Goal: Transaction & Acquisition: Purchase product/service

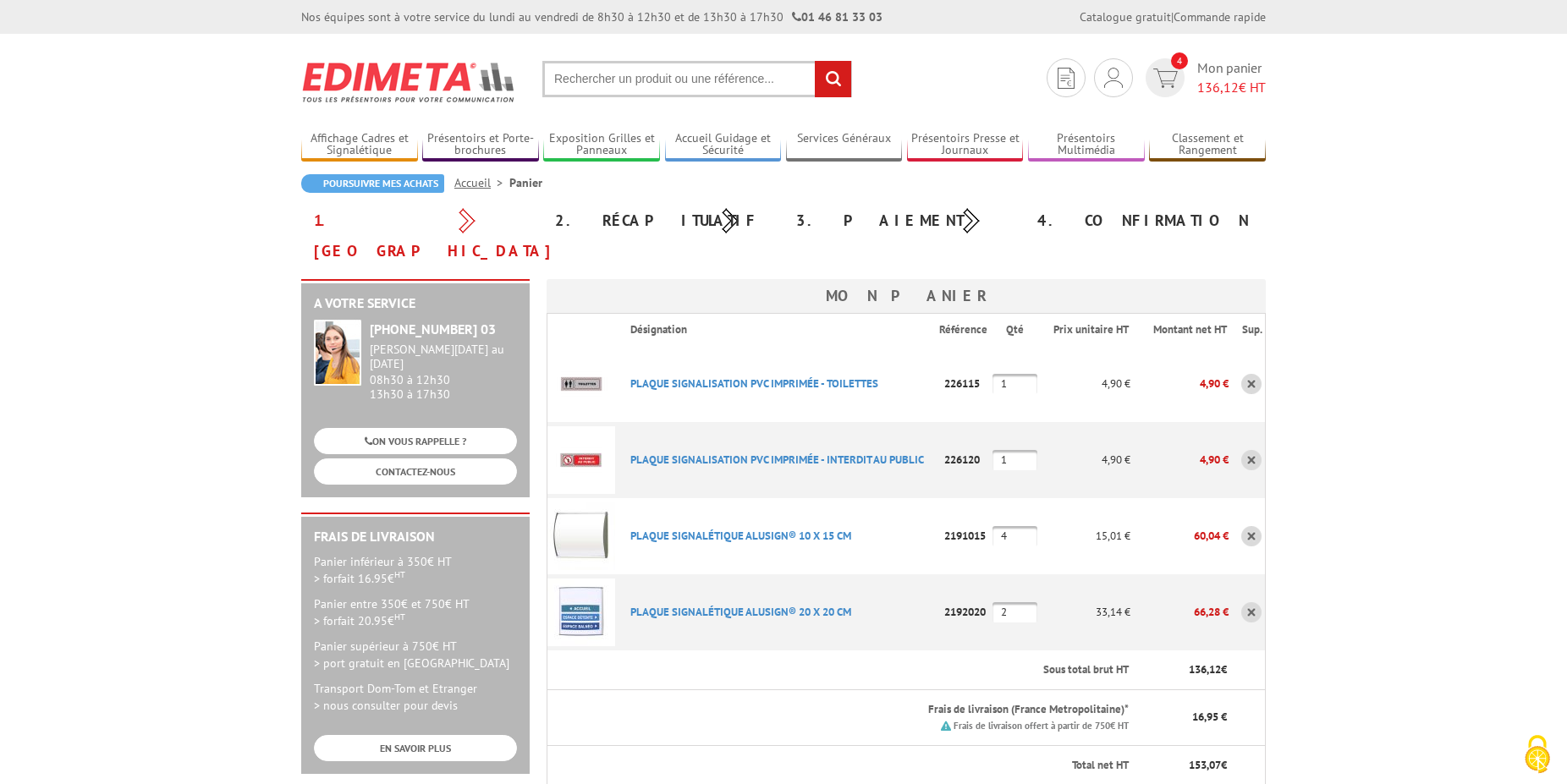
scroll to position [86, 0]
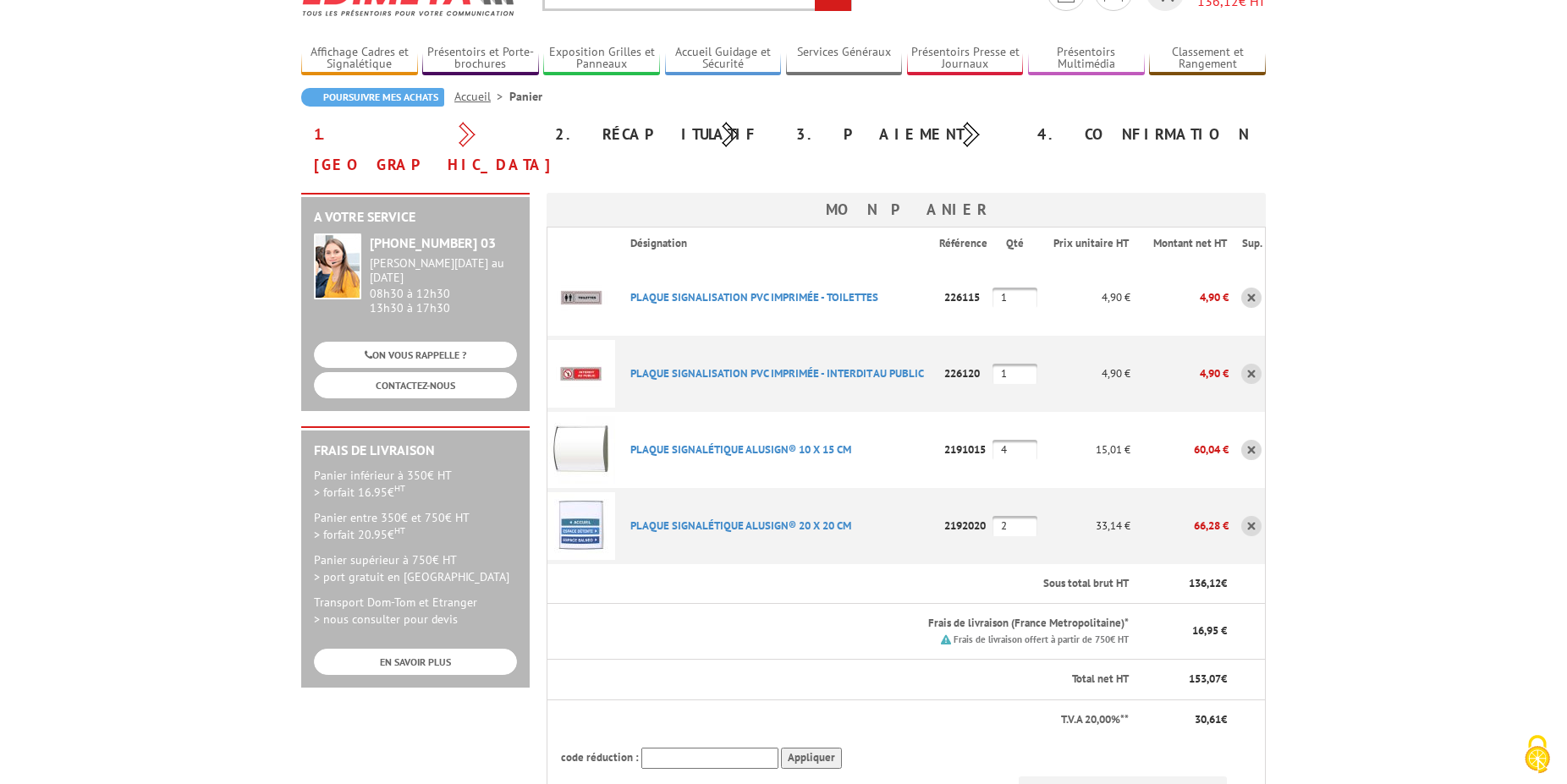
click at [1038, 516] on input "2" at bounding box center [1014, 526] width 45 height 20
click at [1029, 422] on tr "PLAQUE SIGNALéTIQUE ALUSIGN® 10 X 15 CM Code promo non activable pour cet artic…" at bounding box center [907, 449] width 719 height 76
click at [1029, 440] on input "4" at bounding box center [1014, 449] width 45 height 20
click at [1014, 516] on input "2" at bounding box center [1014, 526] width 45 height 20
type input "1"
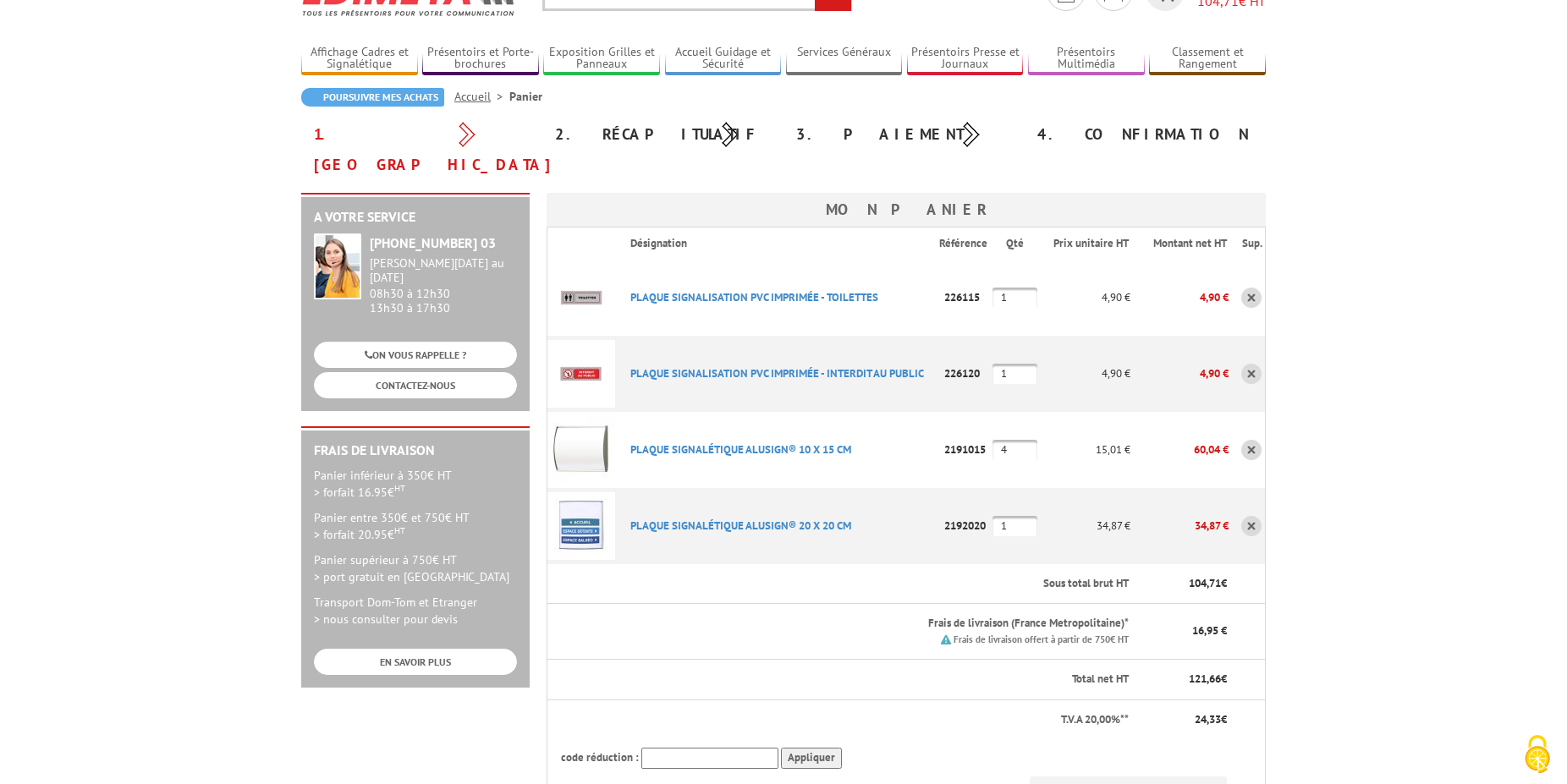
click at [1029, 440] on input "4" at bounding box center [1014, 449] width 45 height 20
click at [734, 519] on link "PLAQUE SIGNALéTIQUE ALUSIGN® 20 X 20 CM" at bounding box center [741, 526] width 221 height 14
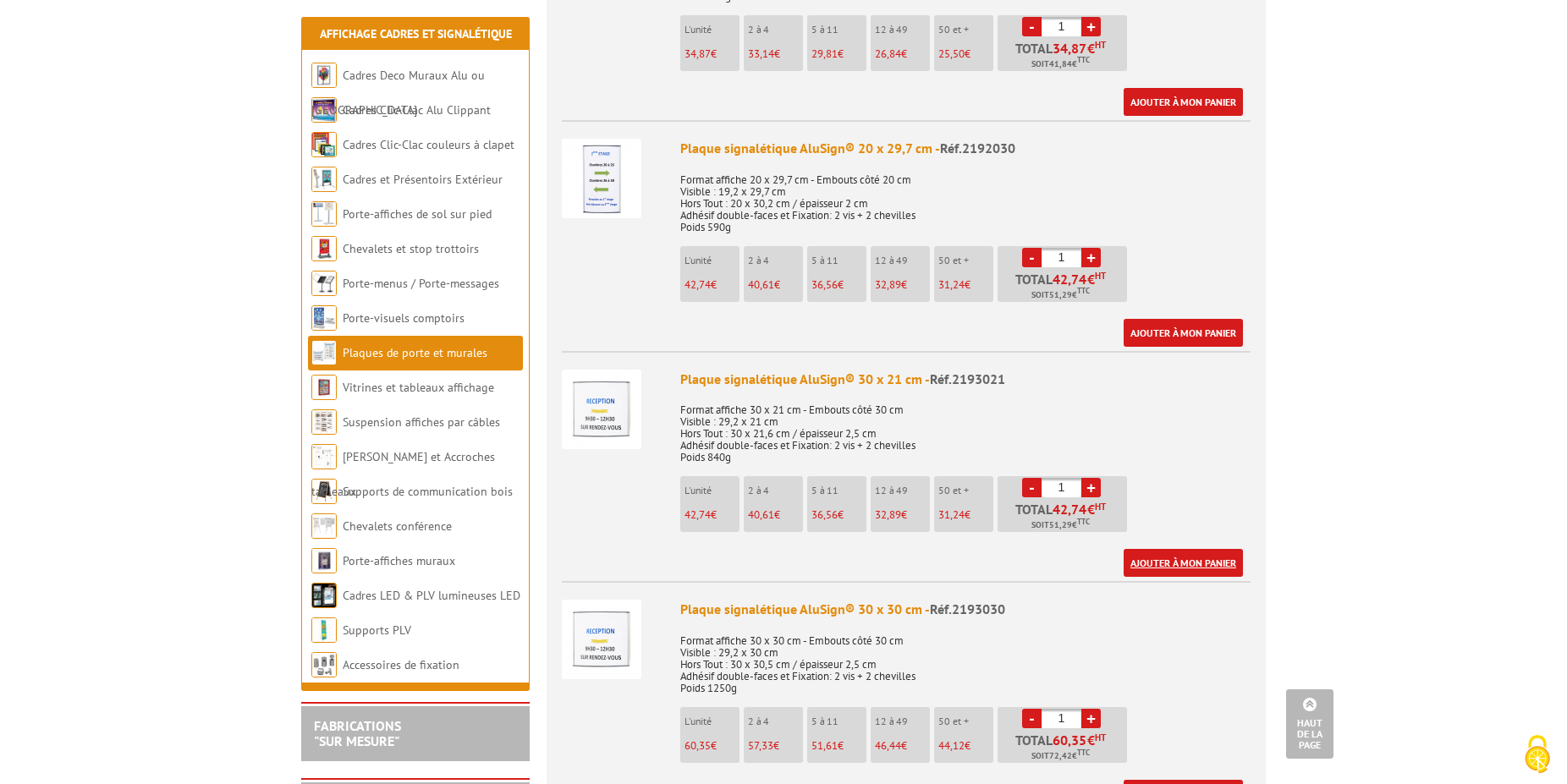
scroll to position [2502, 0]
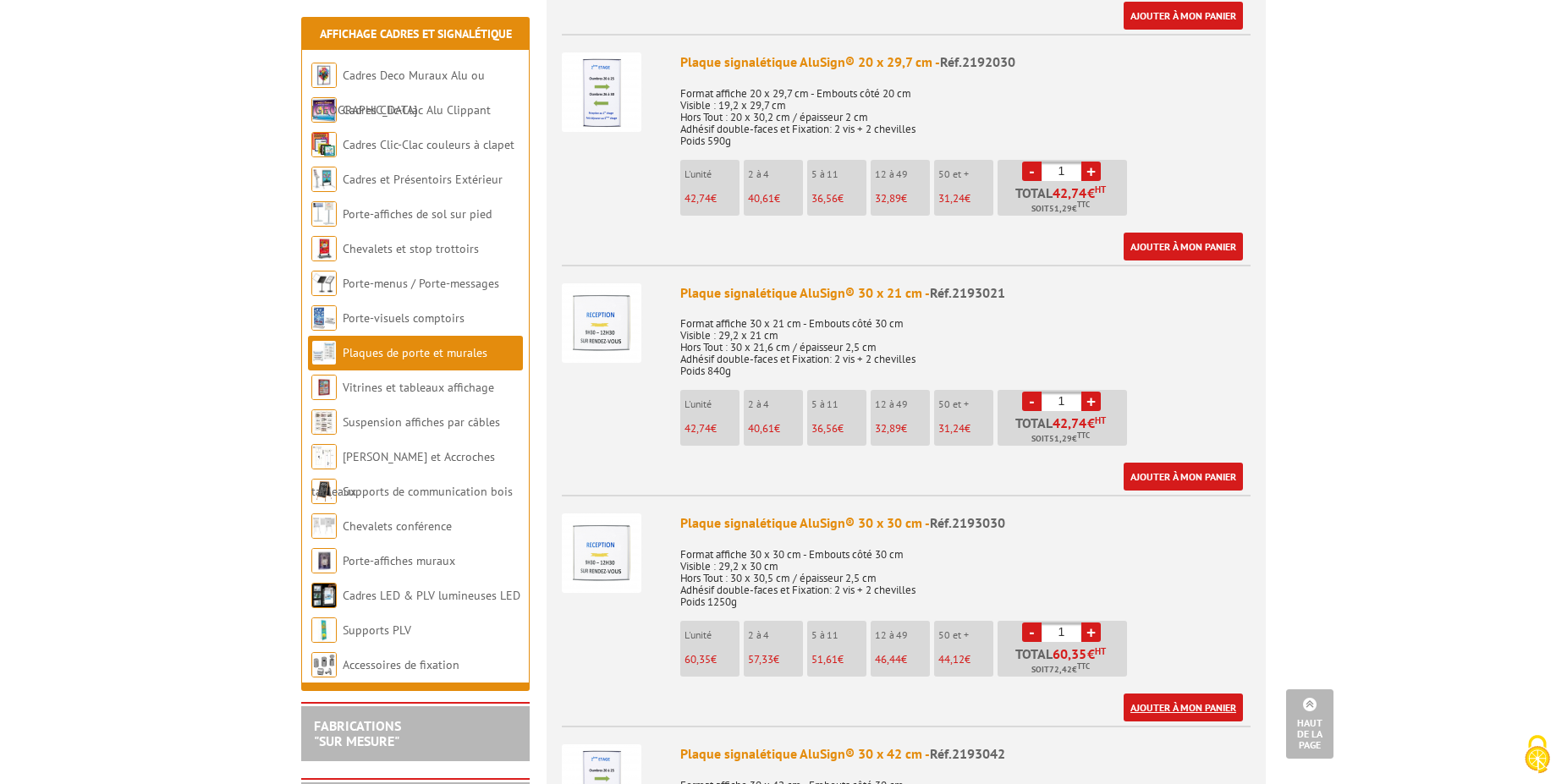
click at [1186, 694] on link "Ajouter à mon panier" at bounding box center [1183, 708] width 119 height 28
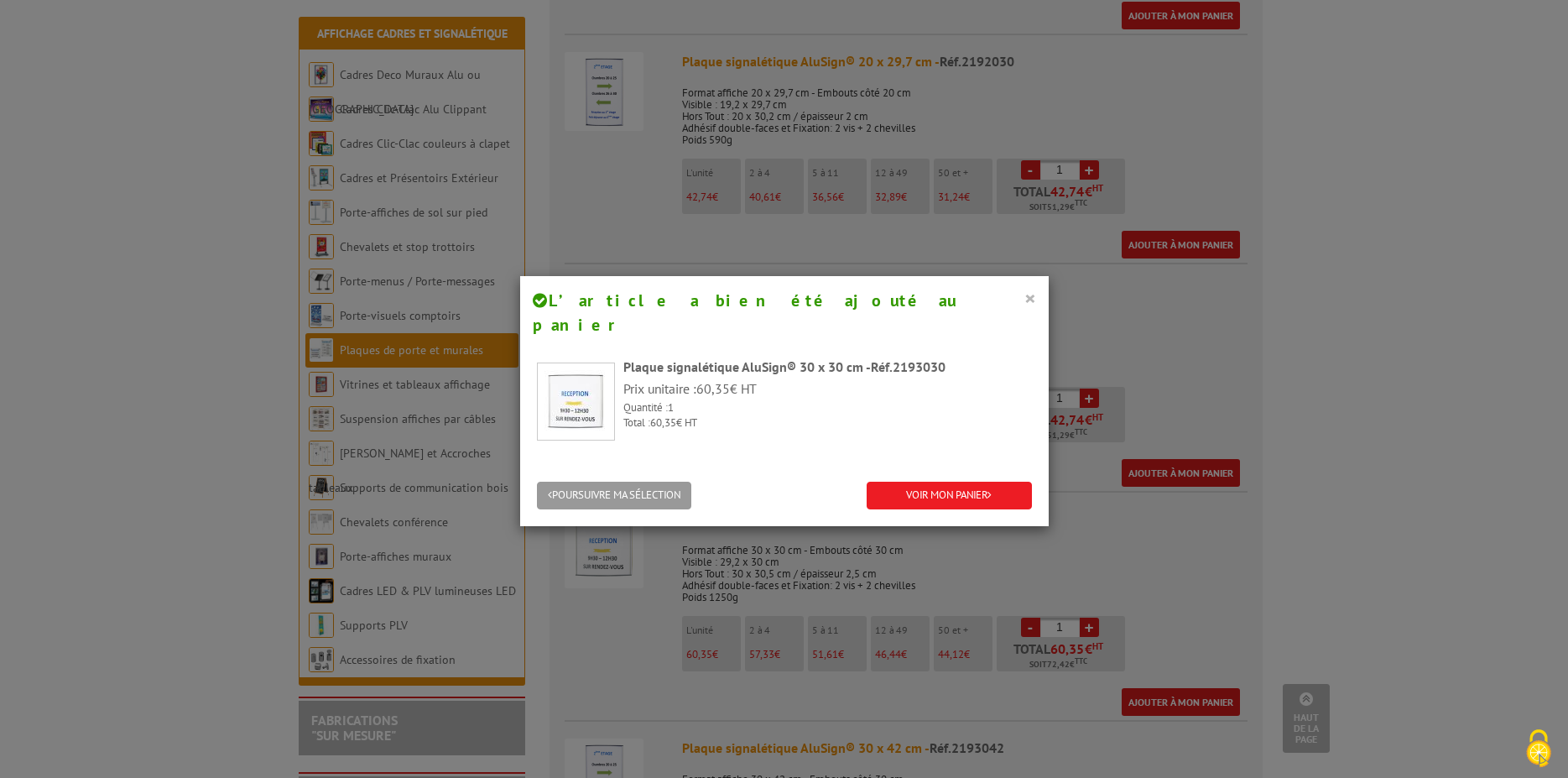
click at [1026, 302] on button "×" at bounding box center [1031, 297] width 12 height 22
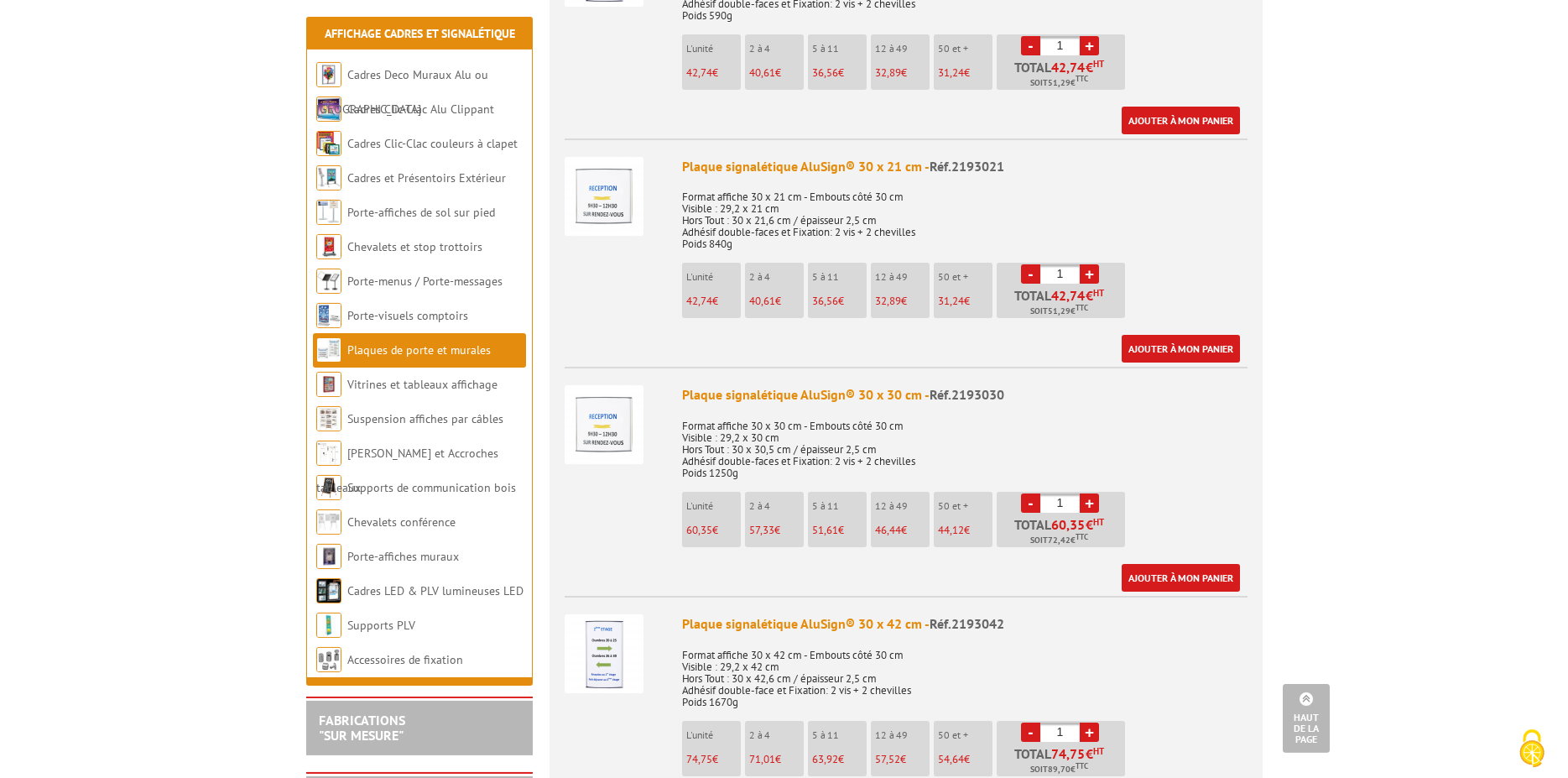
scroll to position [2568, 0]
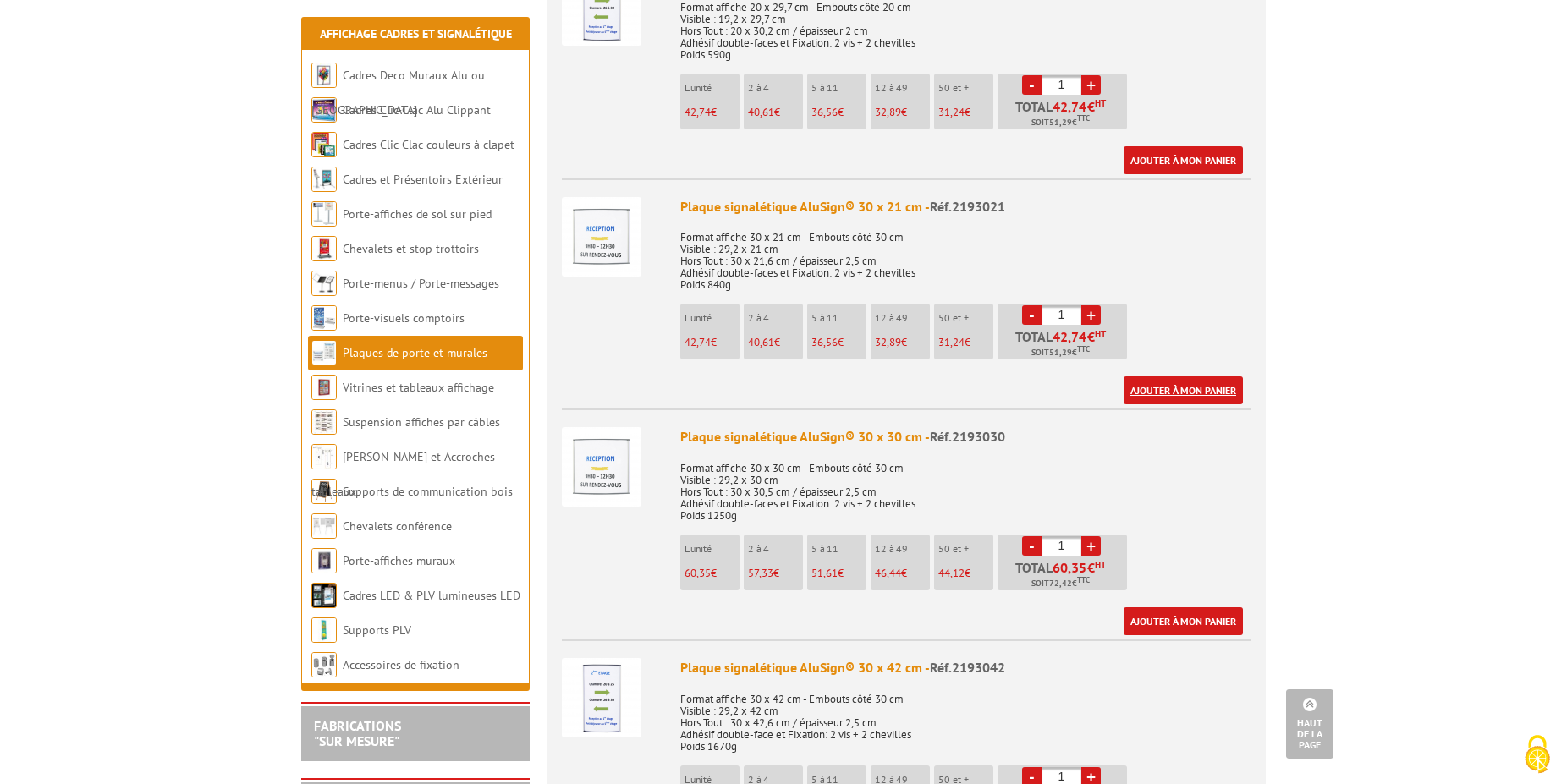
click at [1186, 377] on link "Ajouter à mon panier" at bounding box center [1183, 391] width 119 height 28
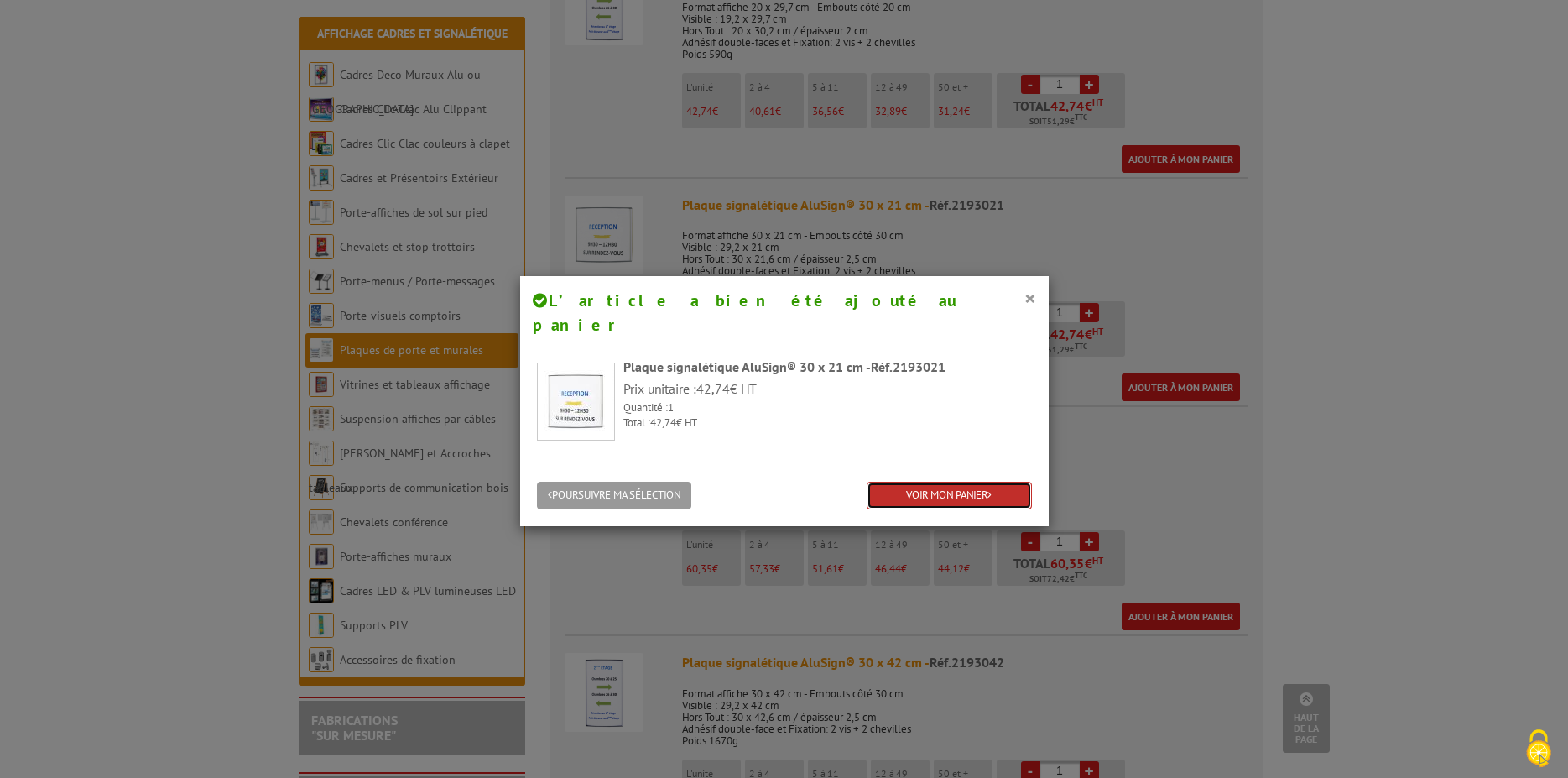
click at [1012, 482] on link "VOIR MON PANIER" at bounding box center [949, 495] width 165 height 28
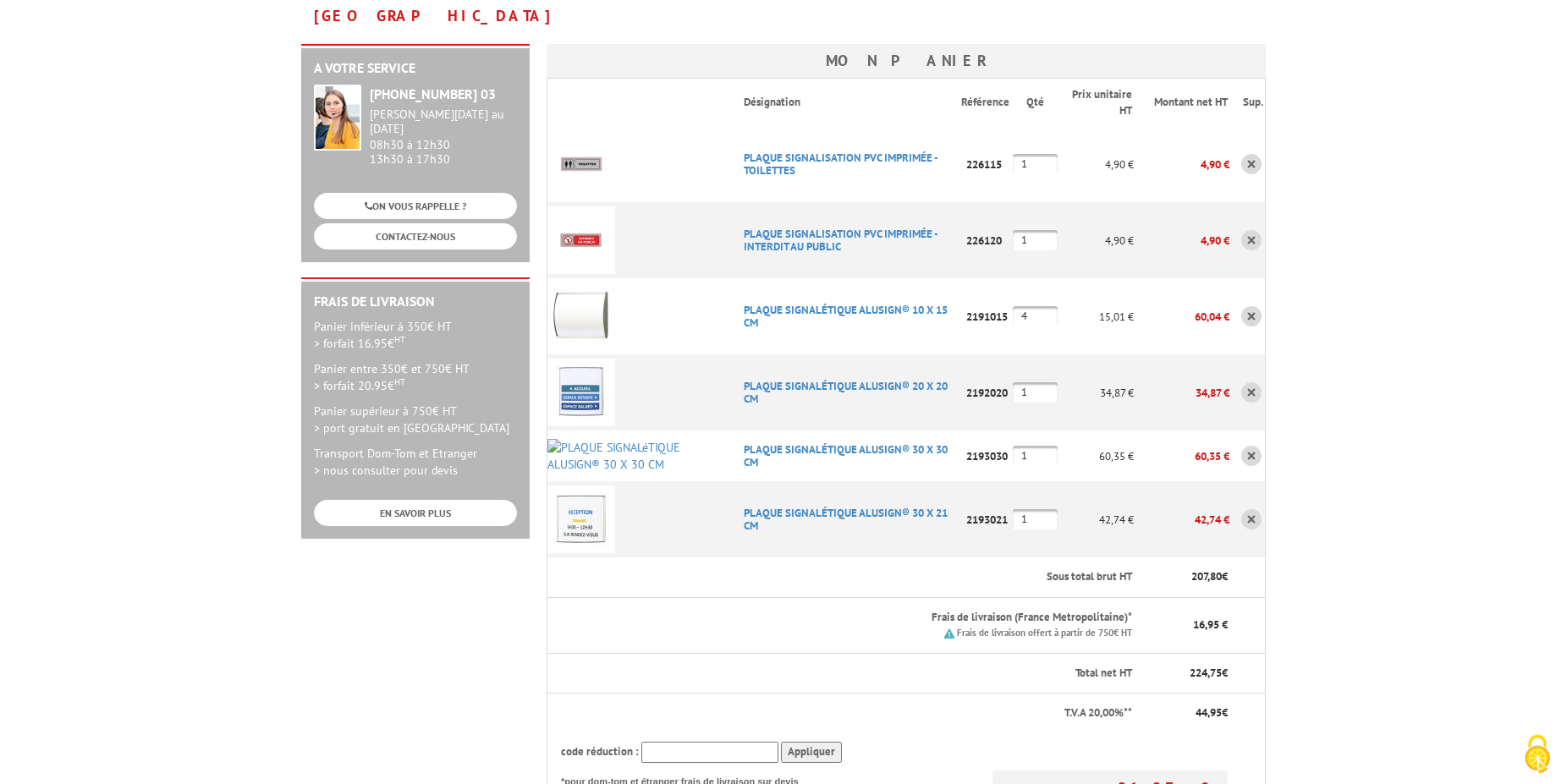
scroll to position [258, 0]
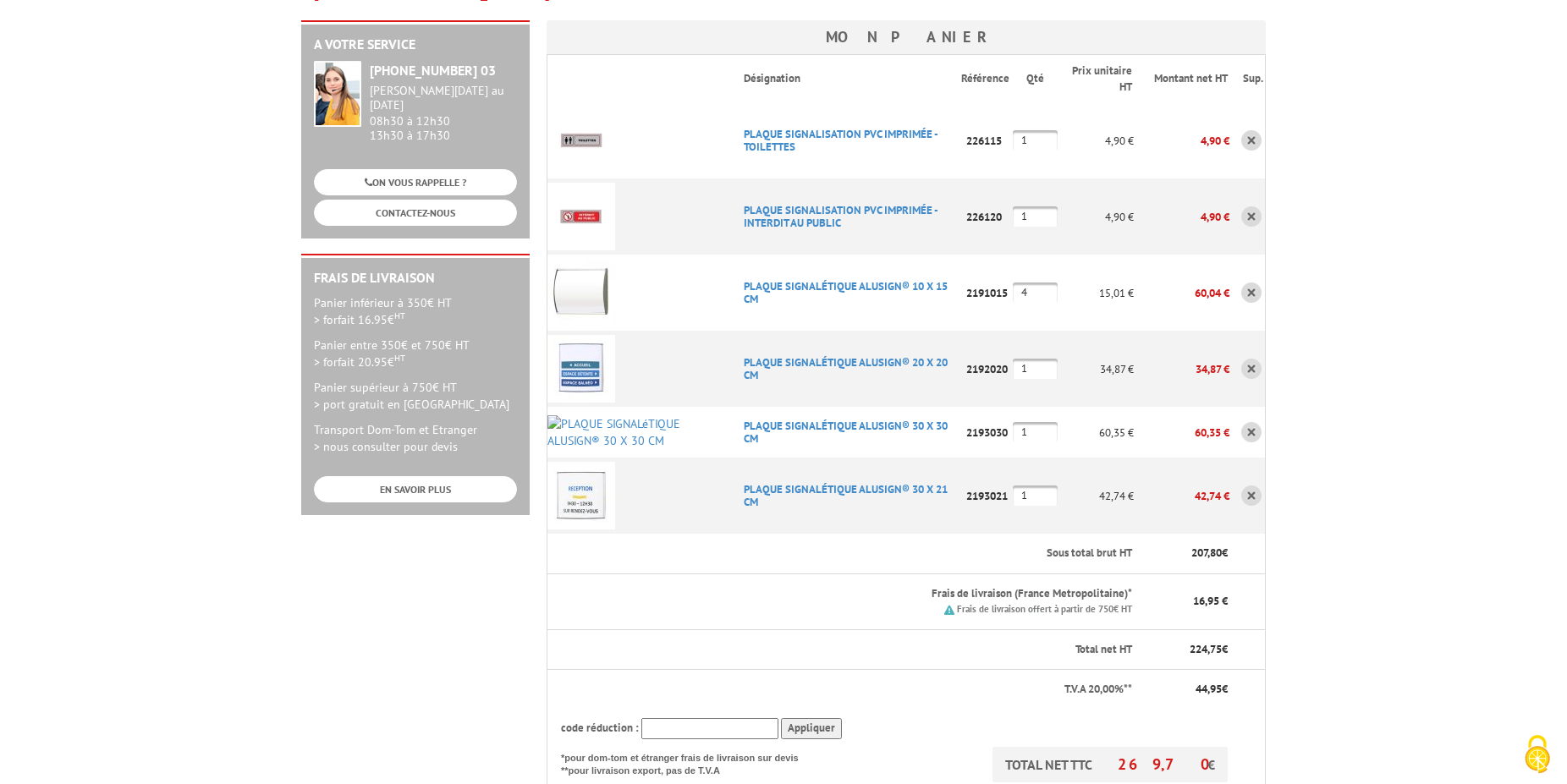
click at [1254, 422] on link at bounding box center [1251, 432] width 20 height 20
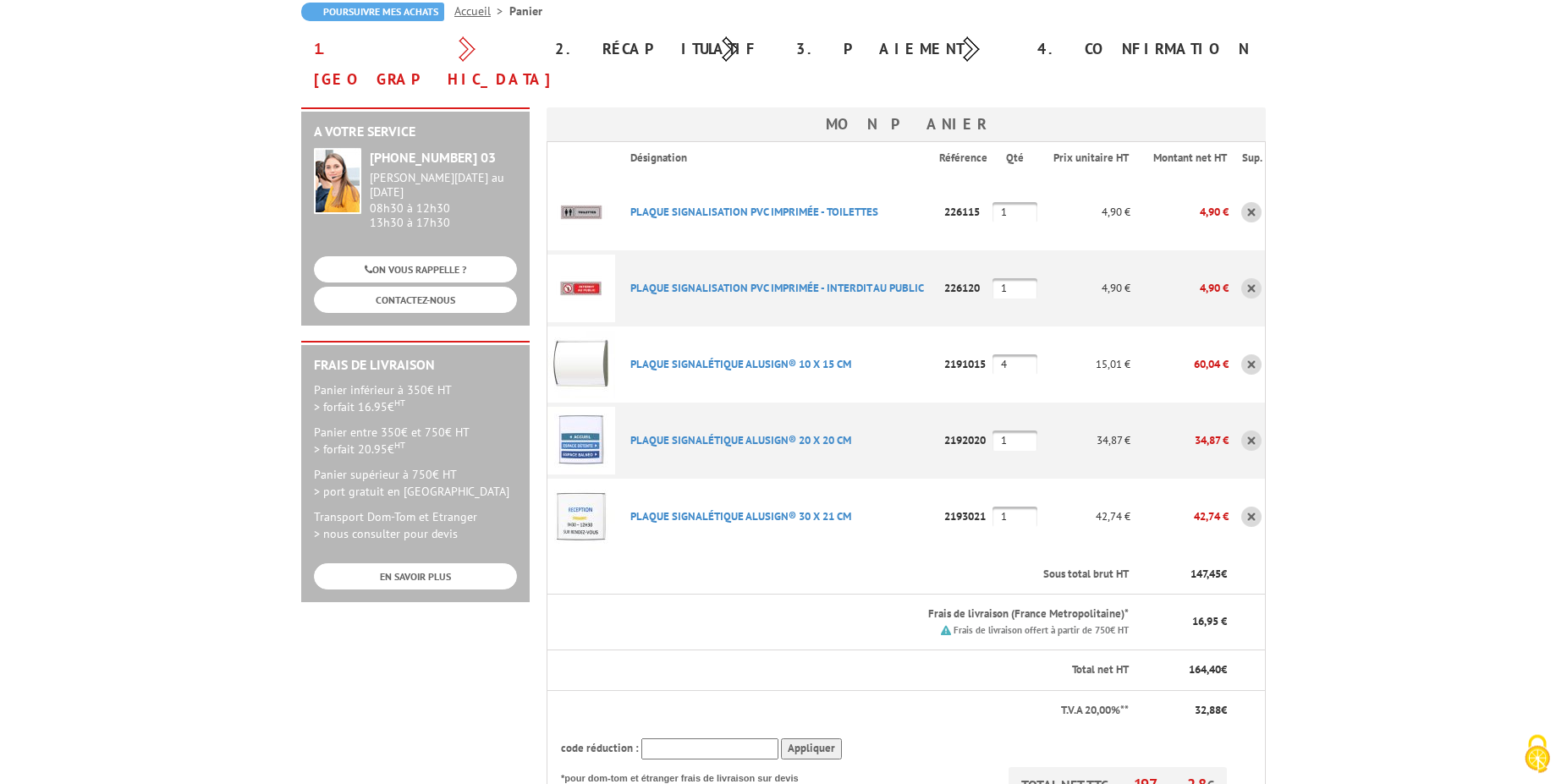
scroll to position [173, 0]
